Goal: Transaction & Acquisition: Download file/media

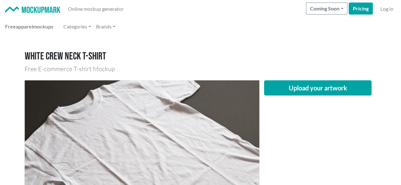
click at [157, 58] on h1 "White crew neck T-shirt" at bounding box center [201, 57] width 352 height 12
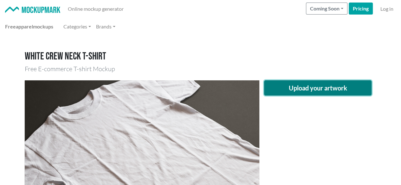
click at [278, 81] on button "Upload your artwork" at bounding box center [318, 87] width 108 height 15
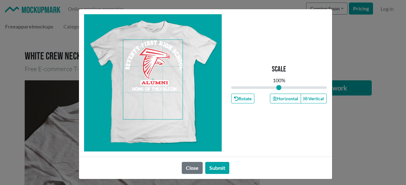
click at [164, 54] on span at bounding box center [153, 80] width 60 height 80
click at [274, 97] on button "Horizontal" at bounding box center [285, 99] width 31 height 10
drag, startPoint x: 219, startPoint y: 166, endPoint x: 159, endPoint y: 104, distance: 86.5
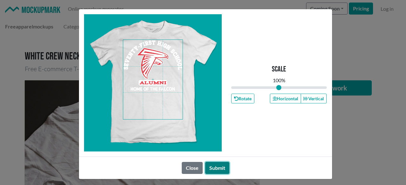
click at [219, 165] on button "Submit" at bounding box center [217, 168] width 24 height 12
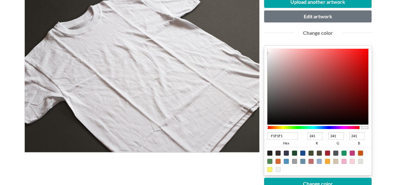
scroll to position [95, 0]
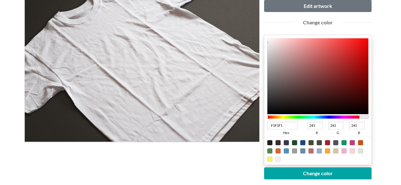
click at [327, 140] on div at bounding box center [327, 142] width 5 height 5
type input "A02331"
type input "160"
type input "35"
type input "49"
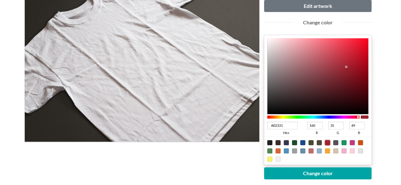
type input "8B0D1B"
type input "139"
type input "13"
type input "27"
type input "910717"
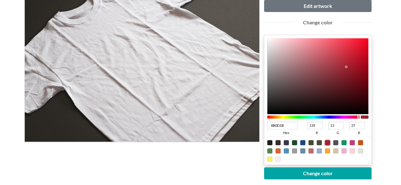
type input "145"
type input "7"
type input "23"
type input "930011"
type input "147"
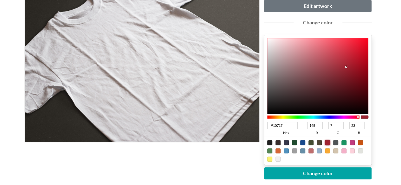
type input "0"
type input "17"
type input "940011"
type input "148"
type input "960011"
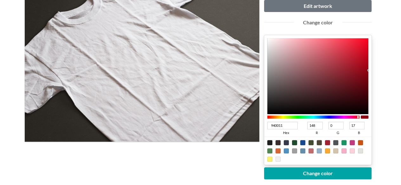
type input "150"
type input "980011"
type input "152"
type input "970011"
type input "151"
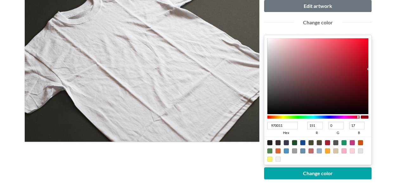
type input "8D0010"
type input "141"
type input "16"
type input "87000F"
type input "135"
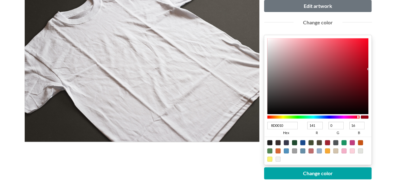
type input "15"
type input "86000F"
type input "134"
drag, startPoint x: 362, startPoint y: 71, endPoint x: 388, endPoint y: 80, distance: 26.7
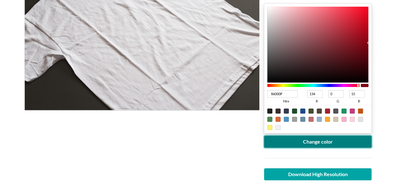
drag, startPoint x: 341, startPoint y: 138, endPoint x: 323, endPoint y: 140, distance: 18.4
click at [341, 140] on button "Change color" at bounding box center [318, 142] width 108 height 12
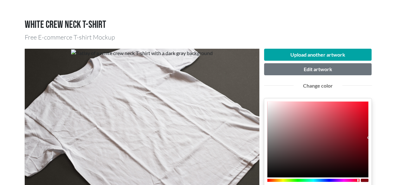
scroll to position [63, 0]
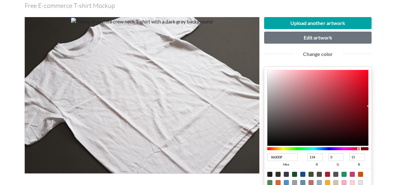
type input "C40419"
type input "196"
type input "4"
type input "25"
type input "C40318"
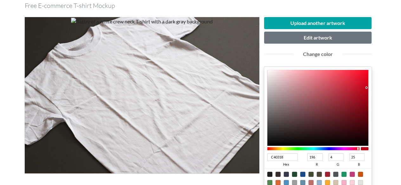
type input "3"
type input "24"
type input "C40015"
type input "0"
type input "21"
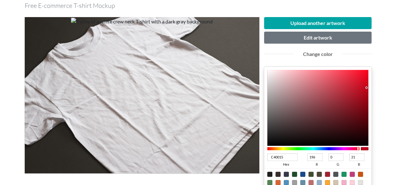
type input "C20015"
type input "194"
type input "BF0015"
type input "191"
type input "BE0015"
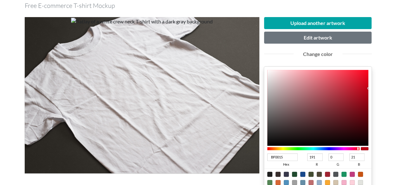
type input "190"
type input "BD0015"
type input "189"
type input "BC0015"
type input "188"
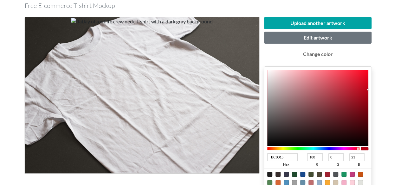
type input "B70014"
type input "183"
type input "20"
drag, startPoint x: 366, startPoint y: 87, endPoint x: 377, endPoint y: 91, distance: 11.7
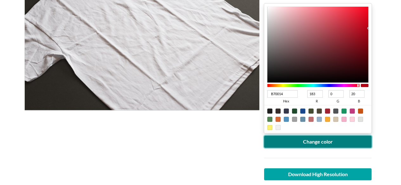
drag, startPoint x: 326, startPoint y: 137, endPoint x: 319, endPoint y: 138, distance: 7.0
click at [323, 138] on button "Change color" at bounding box center [318, 142] width 108 height 12
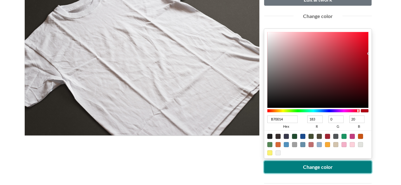
scroll to position [127, 0]
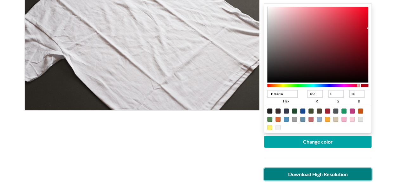
click at [305, 174] on link "Download High Resolution" at bounding box center [318, 175] width 108 height 12
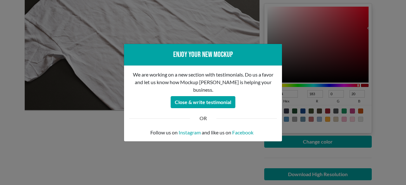
click at [98, 142] on div "Enjoy your new mockup We are working on a new section with testimonials. Do us …" at bounding box center [203, 92] width 406 height 185
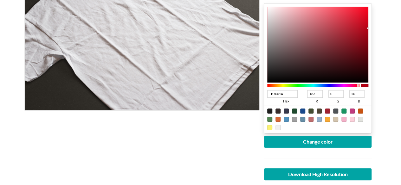
click at [104, 130] on div at bounding box center [142, 81] width 234 height 255
